Goal: Transaction & Acquisition: Purchase product/service

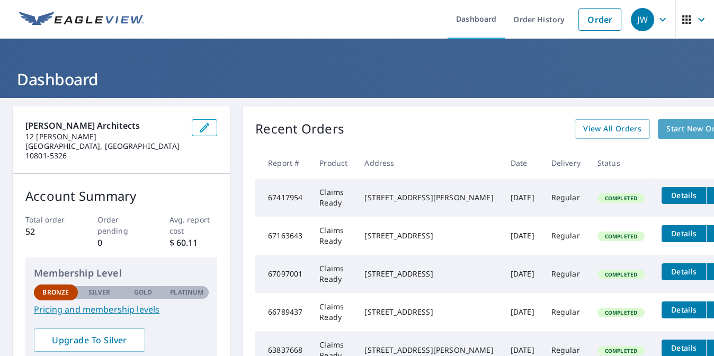
click at [666, 128] on span "Start New Order" at bounding box center [696, 128] width 61 height 13
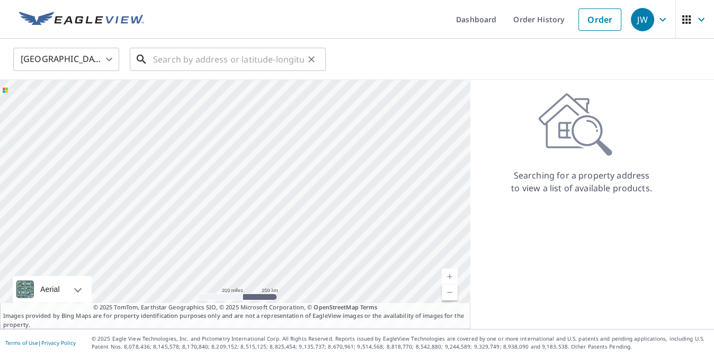
click at [153, 58] on input "text" at bounding box center [228, 59] width 151 height 30
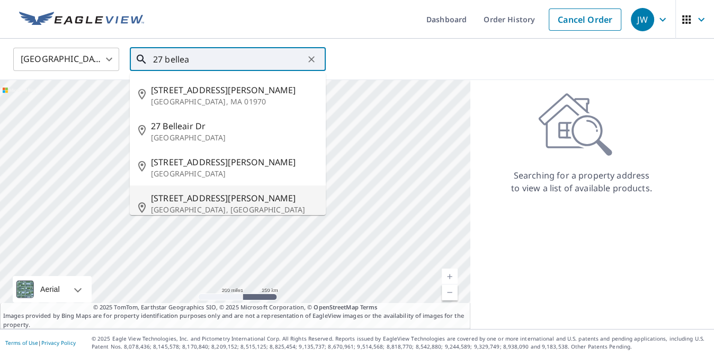
click at [194, 200] on span "[STREET_ADDRESS][PERSON_NAME]" at bounding box center [234, 198] width 166 height 13
type input "[STREET_ADDRESS][PERSON_NAME]"
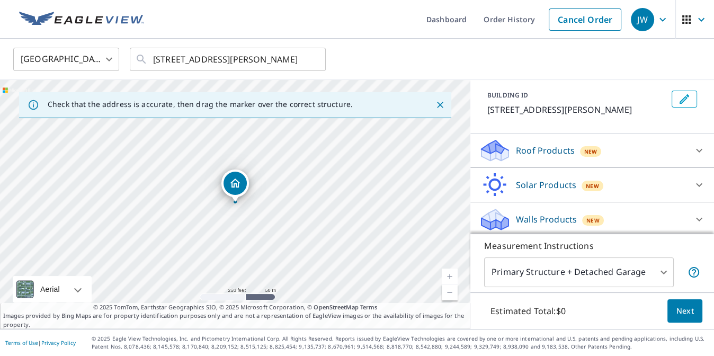
scroll to position [56, 0]
click at [637, 149] on div "Roof Products New" at bounding box center [583, 151] width 208 height 25
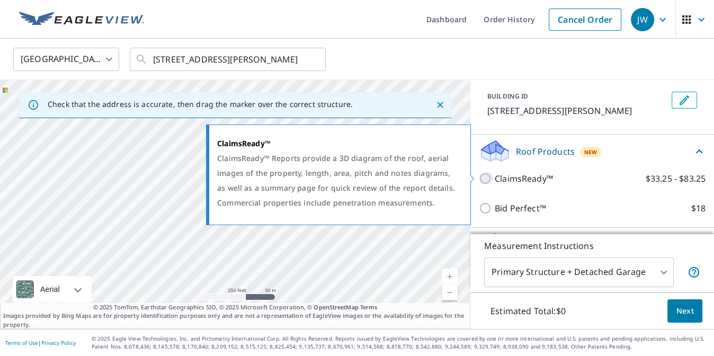
click at [483, 174] on input "ClaimsReady™ $33.25 - $83.25" at bounding box center [487, 178] width 16 height 13
checkbox input "true"
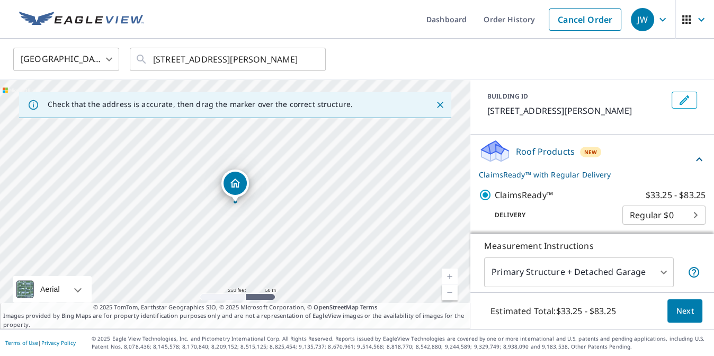
click at [687, 311] on span "Next" at bounding box center [684, 310] width 18 height 13
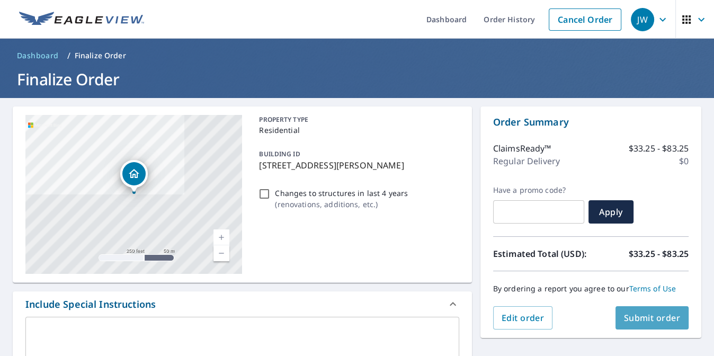
click at [670, 316] on span "Submit order" at bounding box center [652, 318] width 57 height 12
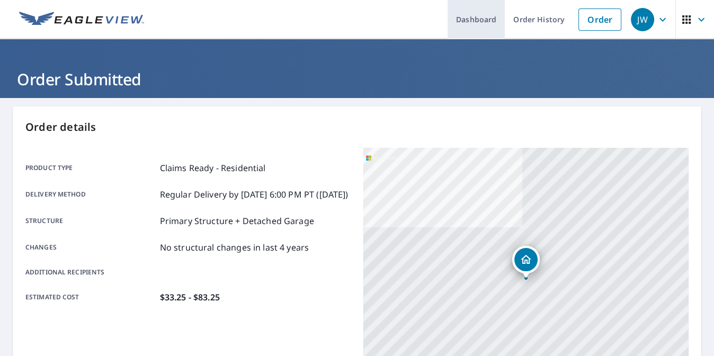
click at [469, 28] on link "Dashboard" at bounding box center [475, 19] width 57 height 39
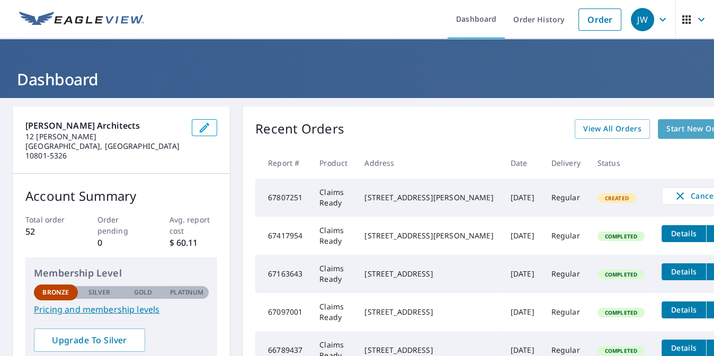
click at [666, 127] on span "Start New Order" at bounding box center [696, 128] width 61 height 13
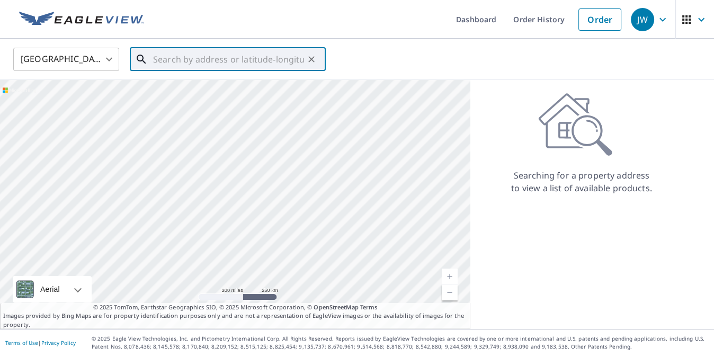
click at [162, 62] on input "text" at bounding box center [228, 59] width 151 height 30
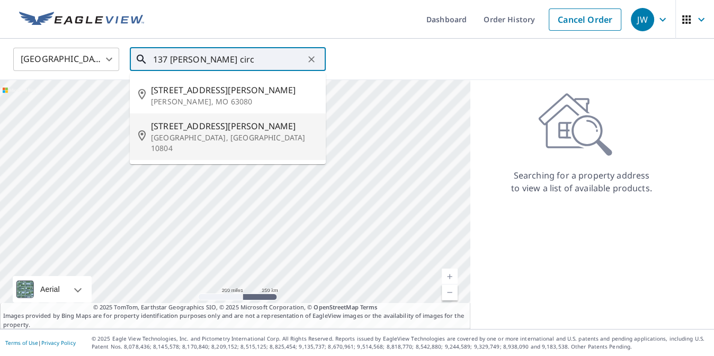
click at [161, 133] on p "[GEOGRAPHIC_DATA], [GEOGRAPHIC_DATA] 10804" at bounding box center [234, 142] width 166 height 21
type input "[STREET_ADDRESS][PERSON_NAME]"
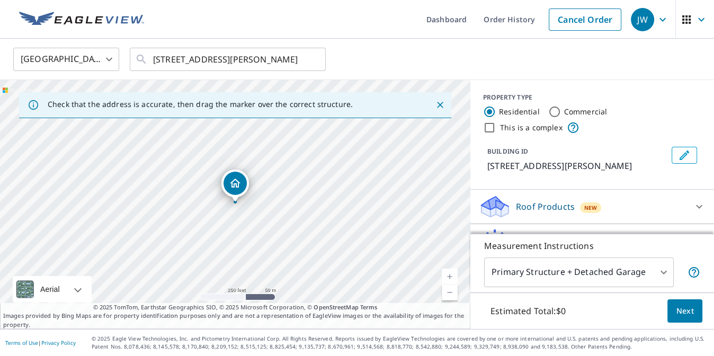
click at [236, 186] on icon "Dropped pin, building 1, Residential property, 137 Montgomery Cir New Rochelle,…" at bounding box center [235, 182] width 11 height 9
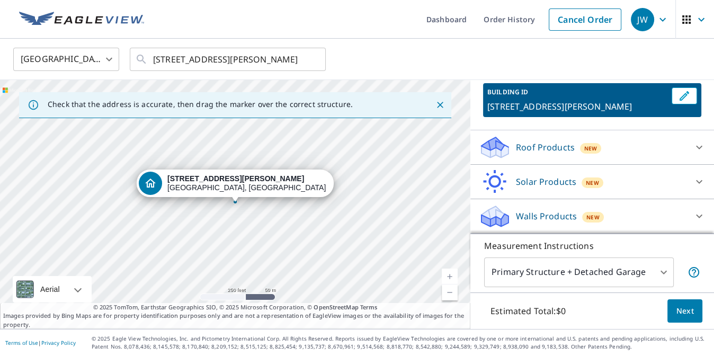
click at [562, 151] on p "Roof Products" at bounding box center [545, 147] width 59 height 13
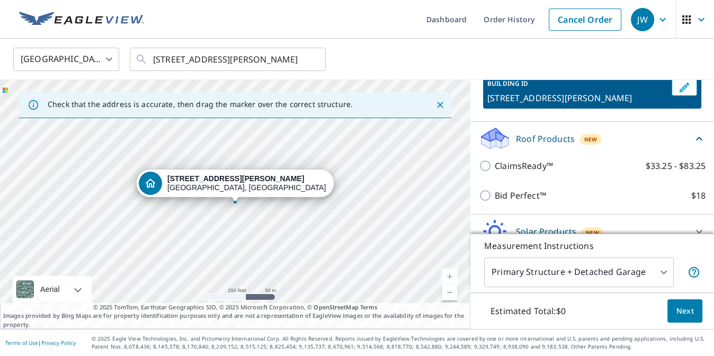
scroll to position [67, 0]
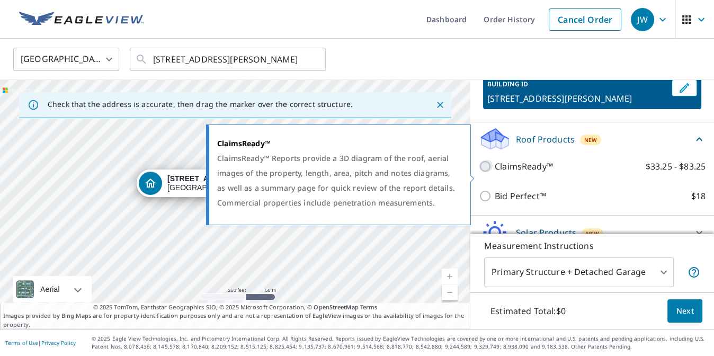
click at [483, 173] on input "ClaimsReady™ $33.25 - $83.25" at bounding box center [487, 166] width 16 height 13
checkbox input "true"
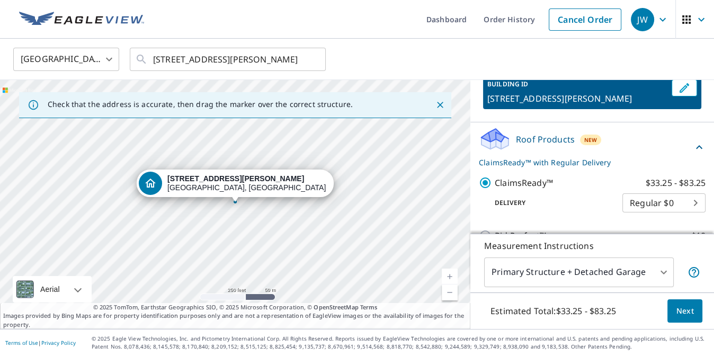
scroll to position [0, 0]
click at [684, 313] on span "Next" at bounding box center [684, 310] width 18 height 13
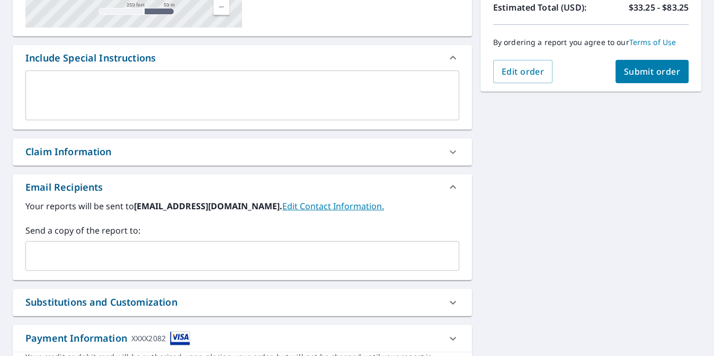
scroll to position [247, 0]
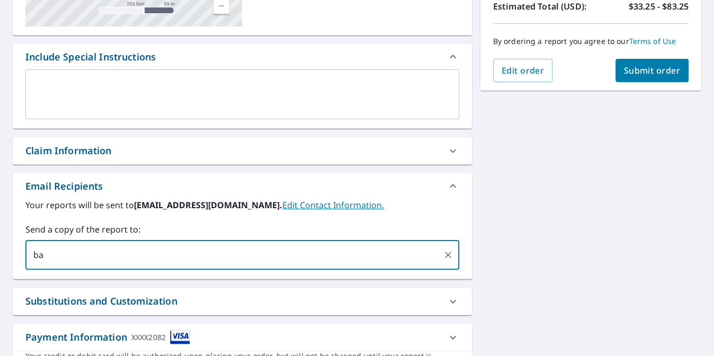
type input "bas"
click at [13, 249] on div "Your reports will be sent to [EMAIL_ADDRESS][DOMAIN_NAME]. Edit Contact Informa…" at bounding box center [242, 239] width 459 height 80
paste input "[PERSON_NAME][EMAIL_ADDRESS][DOMAIN_NAME]"
type input "[PERSON_NAME][EMAIL_ADDRESS][DOMAIN_NAME]"
click at [664, 75] on button "Submit order" at bounding box center [652, 70] width 74 height 23
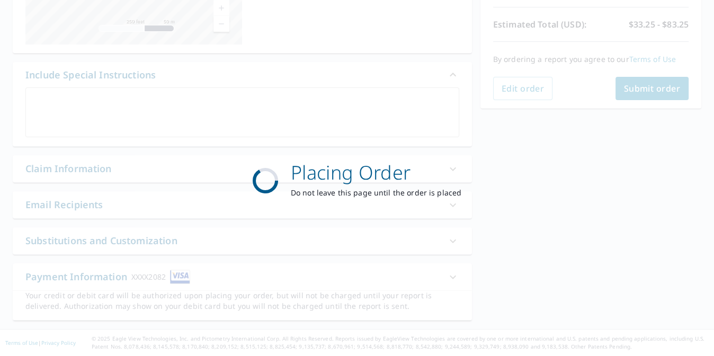
scroll to position [228, 0]
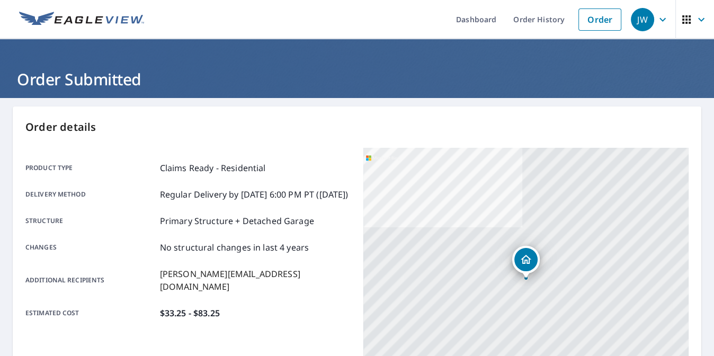
click at [664, 20] on icon "button" at bounding box center [662, 19] width 13 height 13
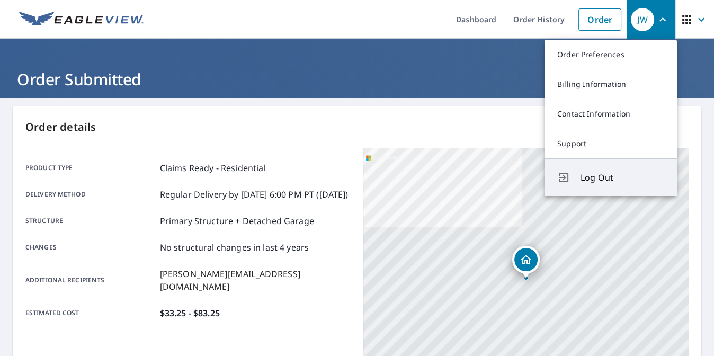
click at [607, 174] on span "Log Out" at bounding box center [622, 177] width 84 height 13
